Goal: Navigation & Orientation: Find specific page/section

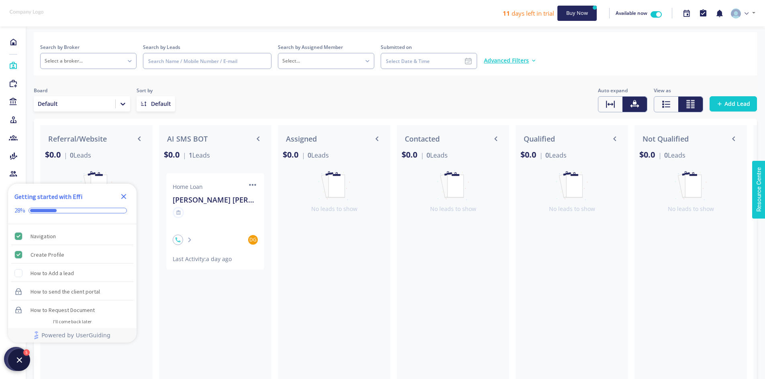
click at [123, 196] on icon "Close Checklist" at bounding box center [123, 196] width 5 height 5
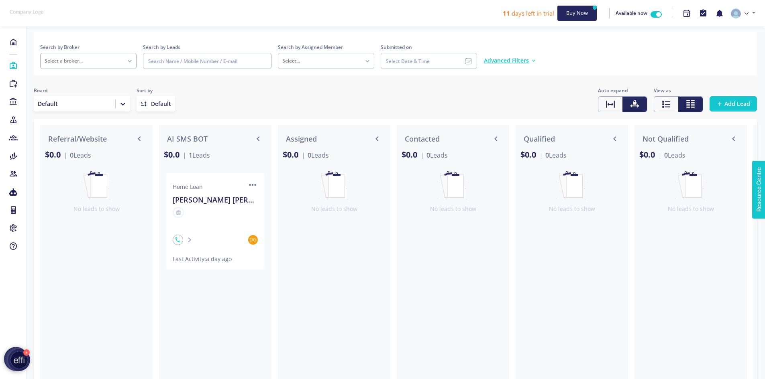
click at [397, 92] on div "Board Default Sort by Default Auto expand View as Add Lead" at bounding box center [395, 100] width 723 height 26
